Goal: Task Accomplishment & Management: Use online tool/utility

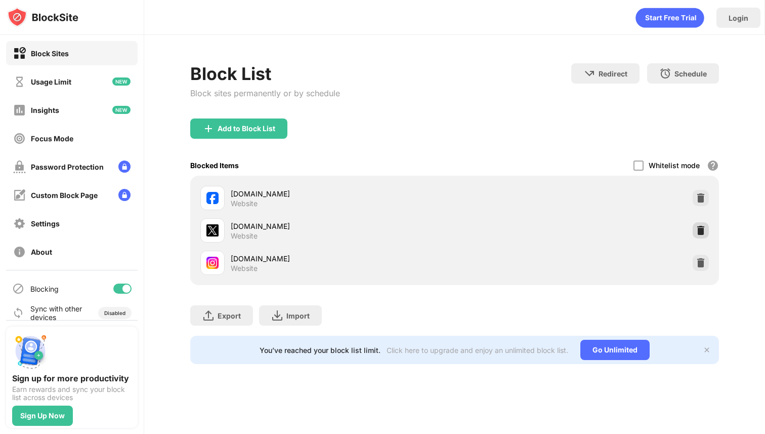
click at [700, 229] on img at bounding box center [701, 230] width 10 height 10
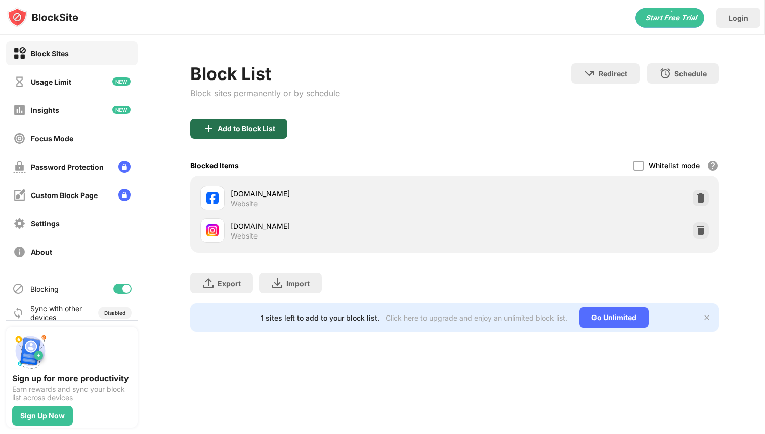
click at [233, 131] on div "Add to Block List" at bounding box center [247, 128] width 58 height 8
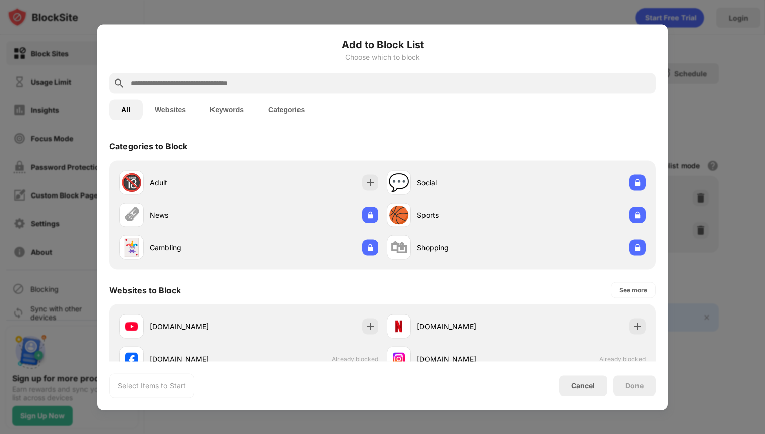
click at [257, 84] on input "text" at bounding box center [391, 83] width 522 height 12
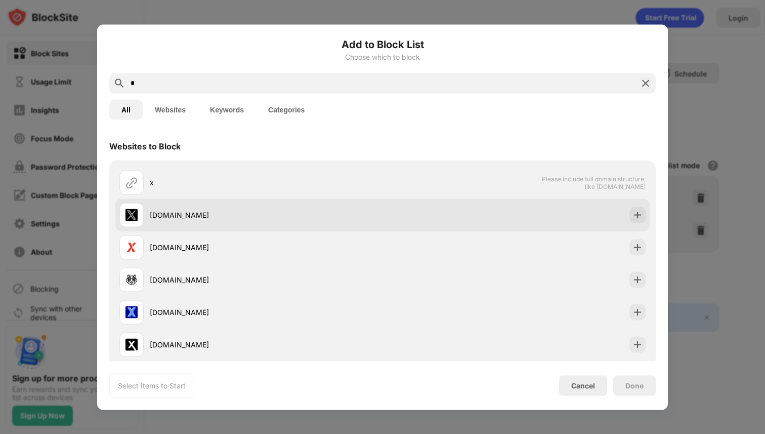
type input "*"
click at [192, 202] on div "[DOMAIN_NAME]" at bounding box center [250, 214] width 263 height 24
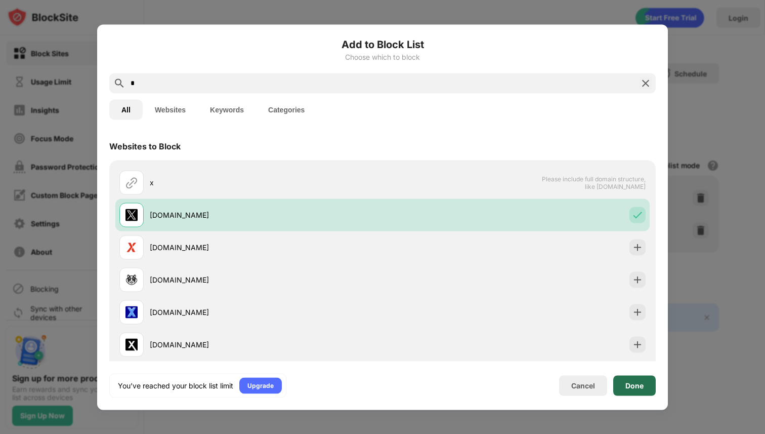
click at [648, 389] on div "Done" at bounding box center [634, 385] width 42 height 20
